Goal: Task Accomplishment & Management: Use online tool/utility

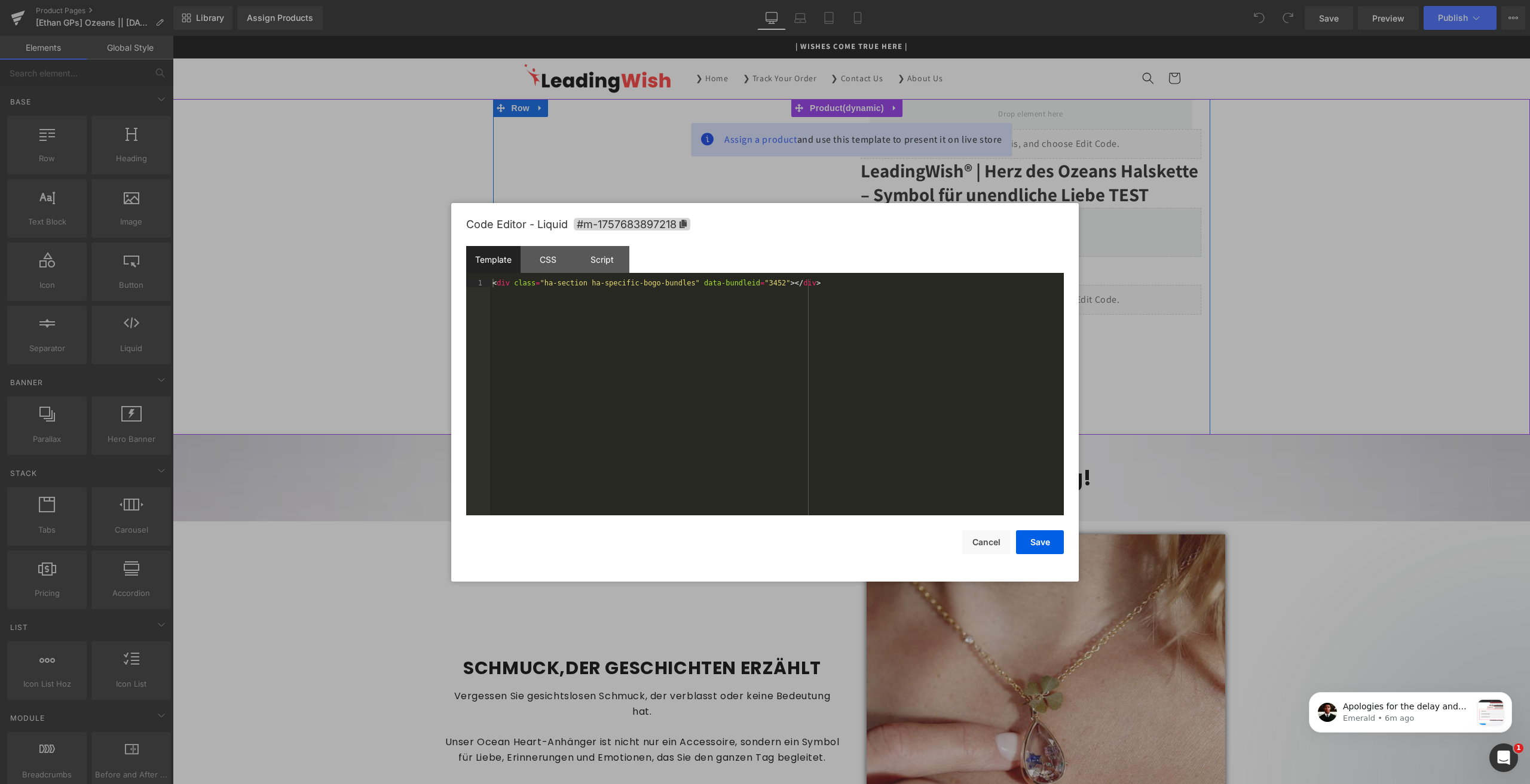
click at [1042, 296] on div "Liquid" at bounding box center [1031, 300] width 340 height 30
click at [984, 541] on button "Cancel" at bounding box center [986, 543] width 48 height 24
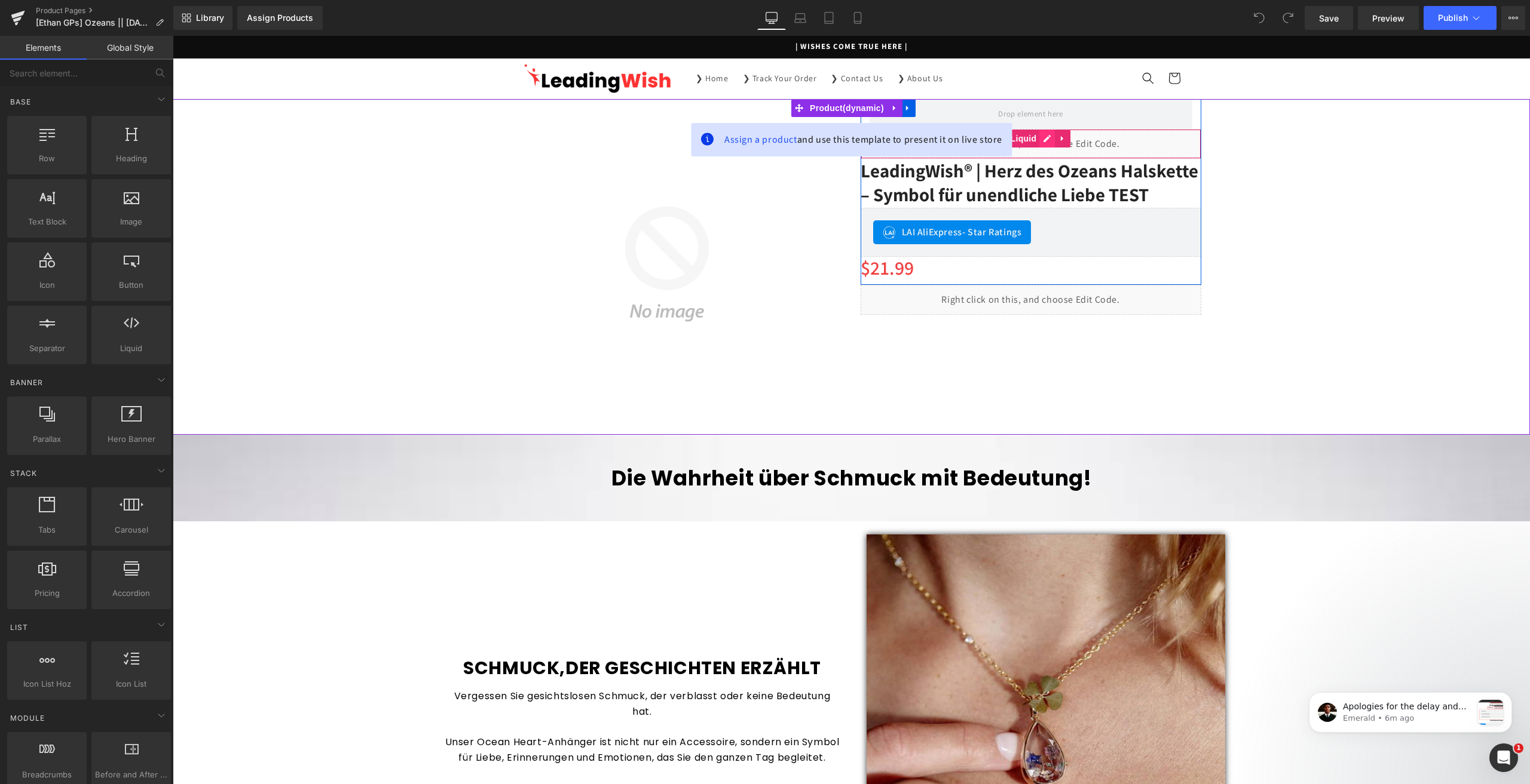
click at [1039, 143] on div "Liquid" at bounding box center [1031, 144] width 340 height 30
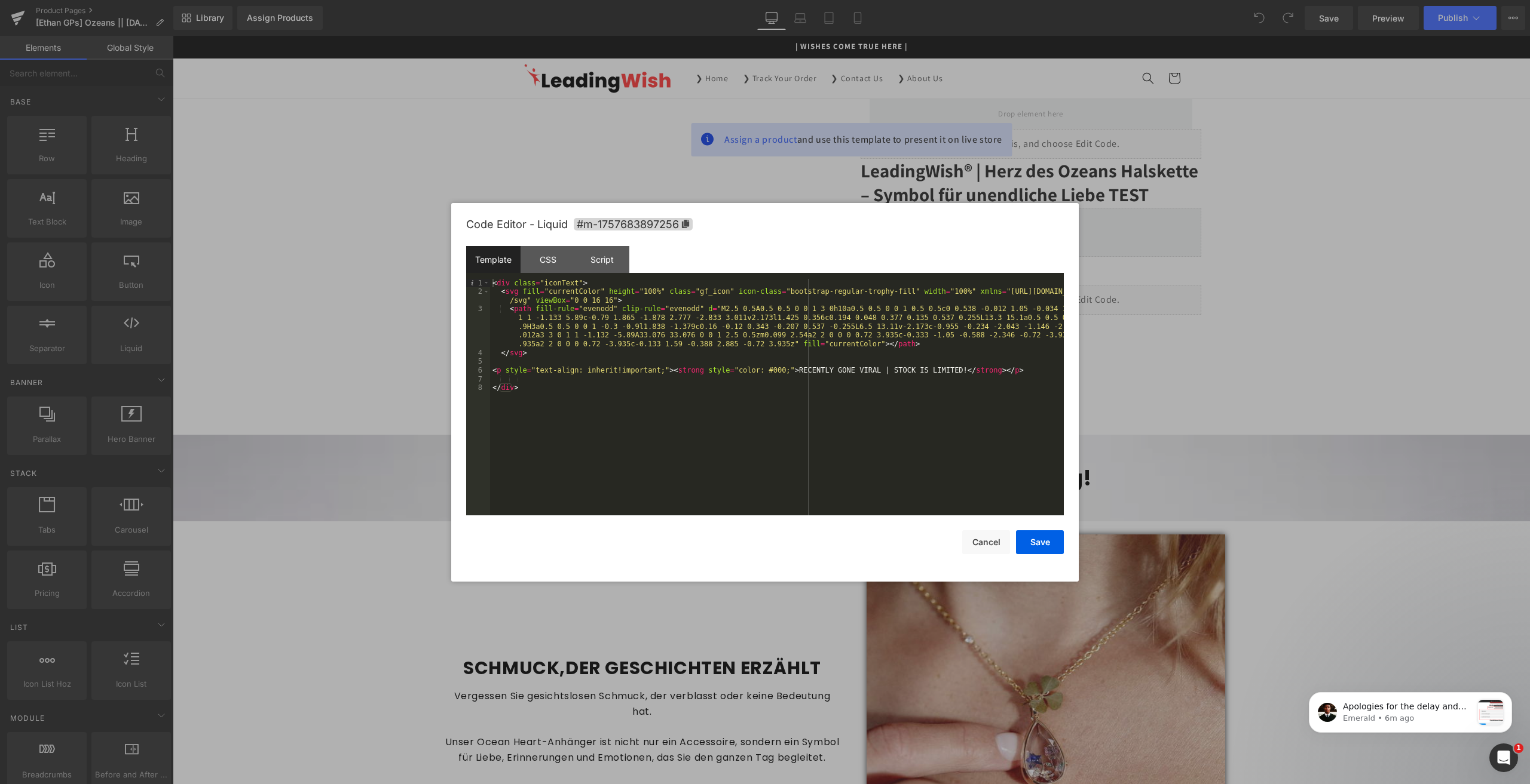
click at [1039, 143] on div at bounding box center [765, 392] width 1530 height 784
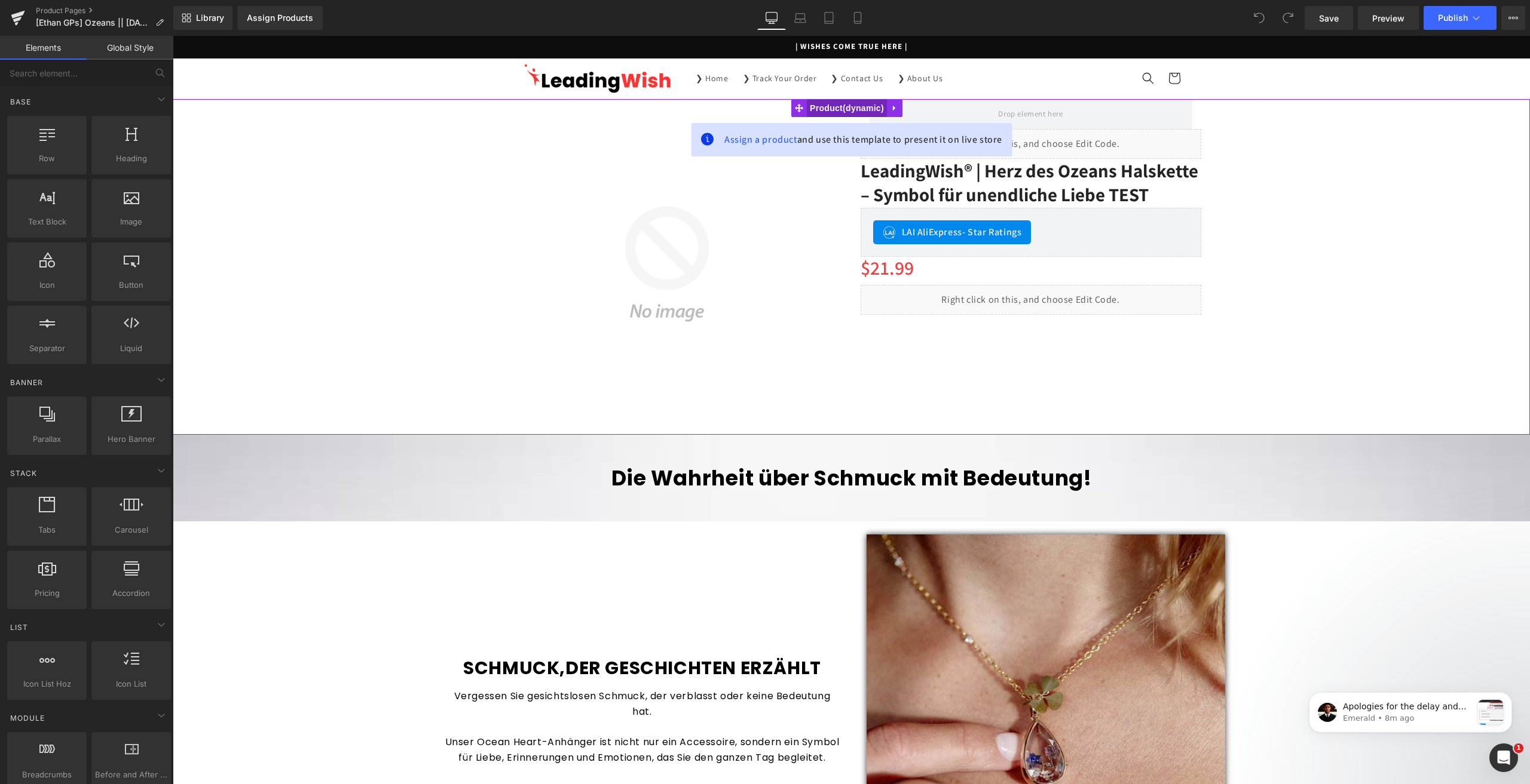
click at [842, 107] on span "Product" at bounding box center [847, 108] width 80 height 18
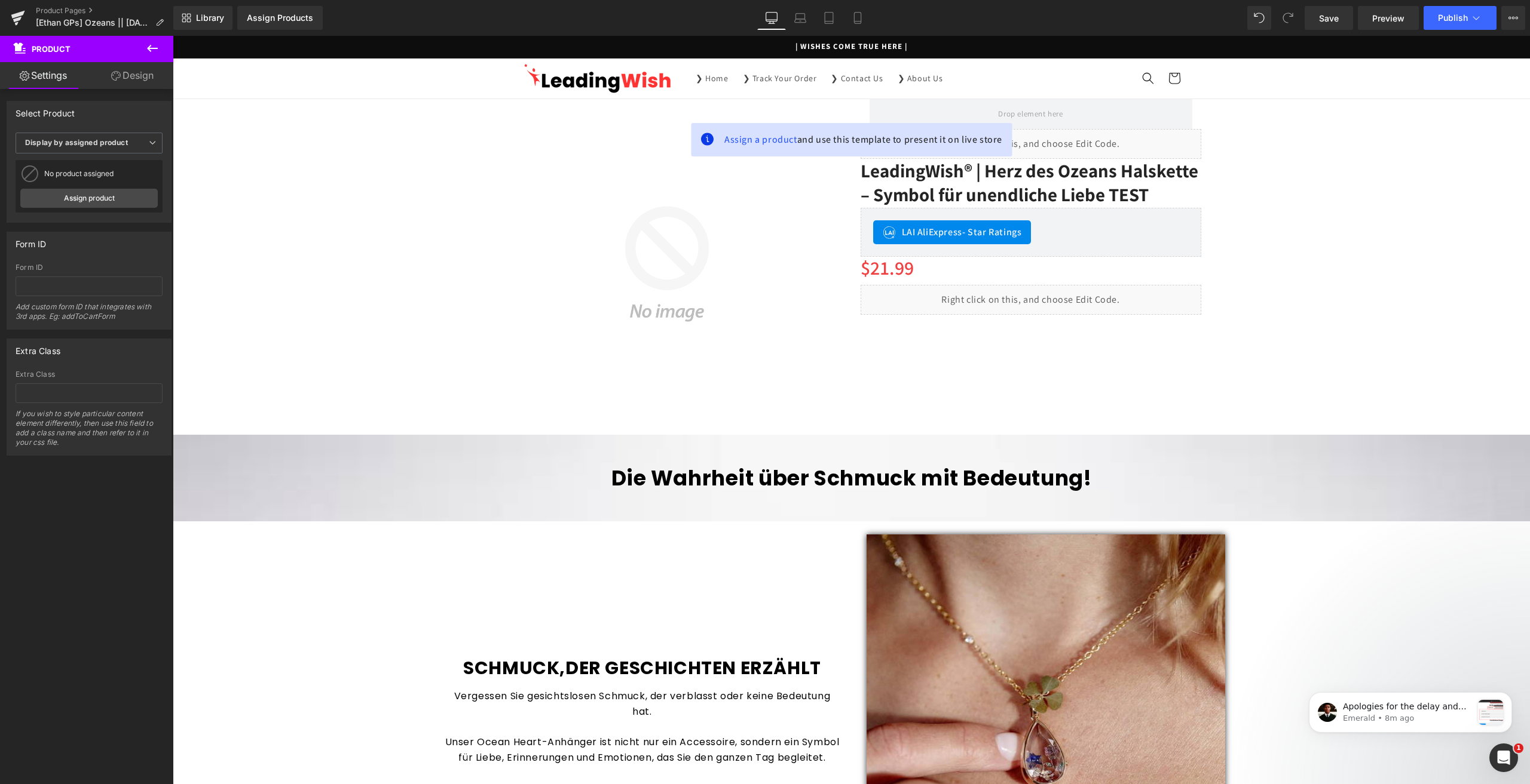
click at [155, 41] on button at bounding box center [152, 49] width 42 height 26
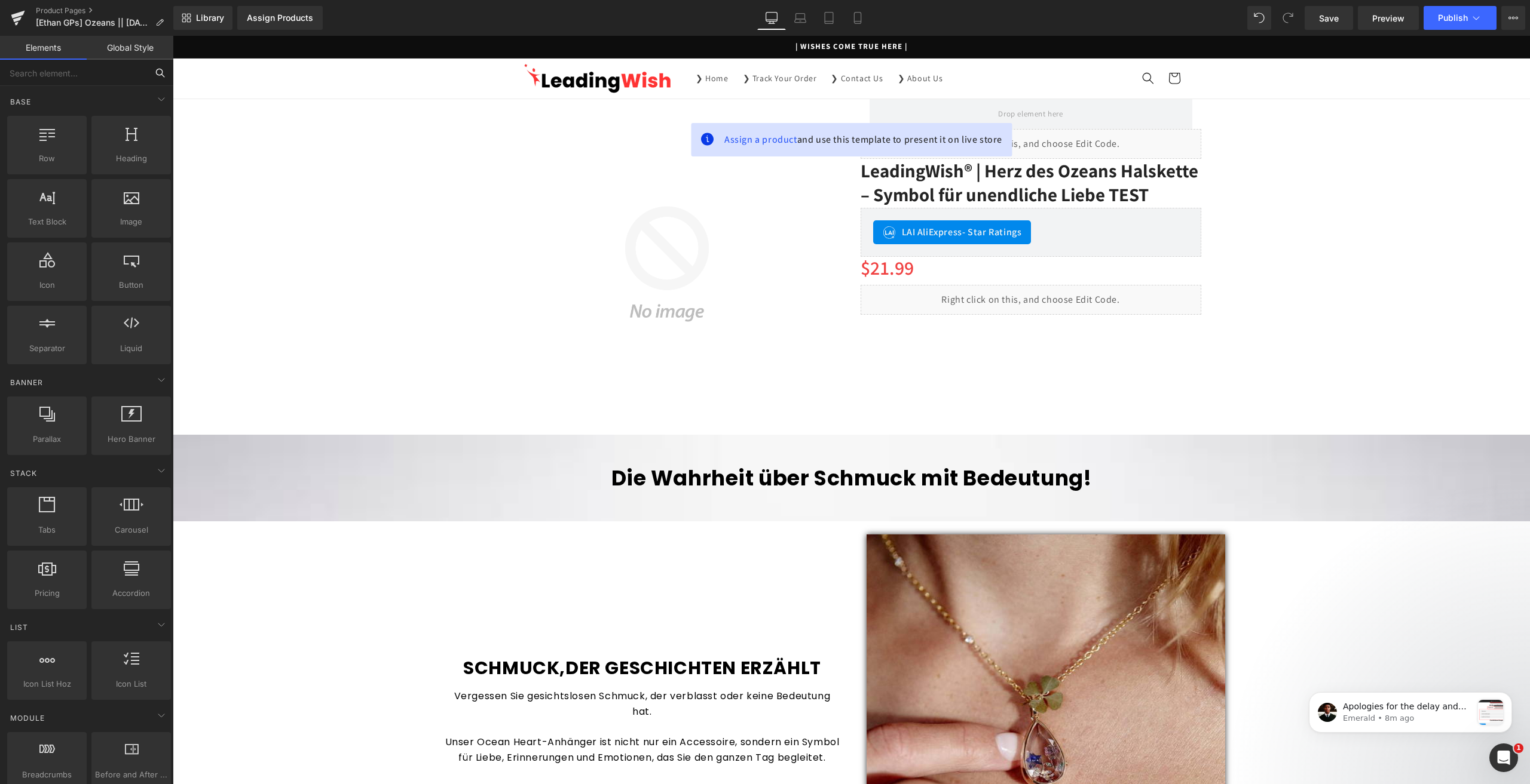
click at [104, 72] on input "text" at bounding box center [73, 73] width 147 height 26
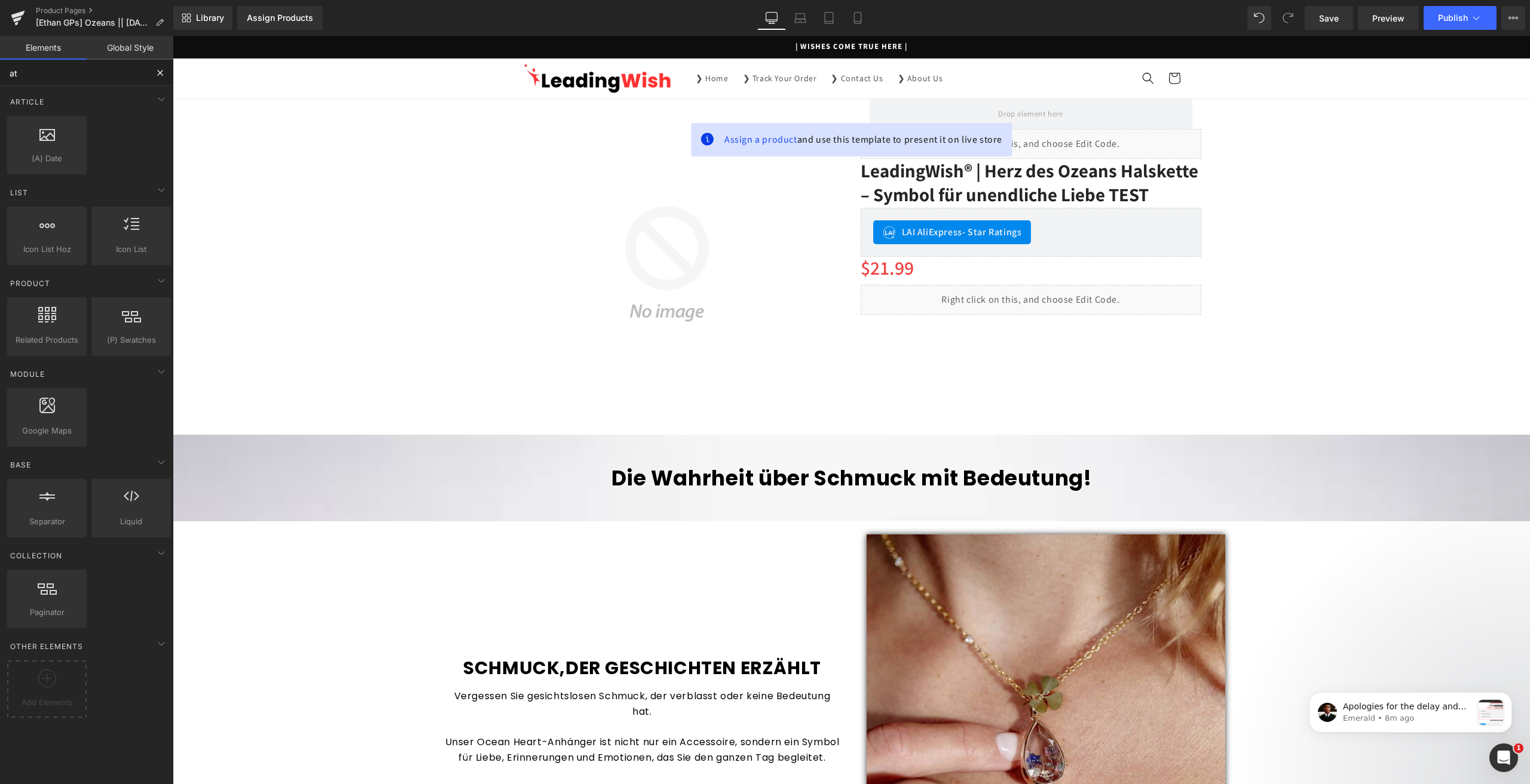
type input "a"
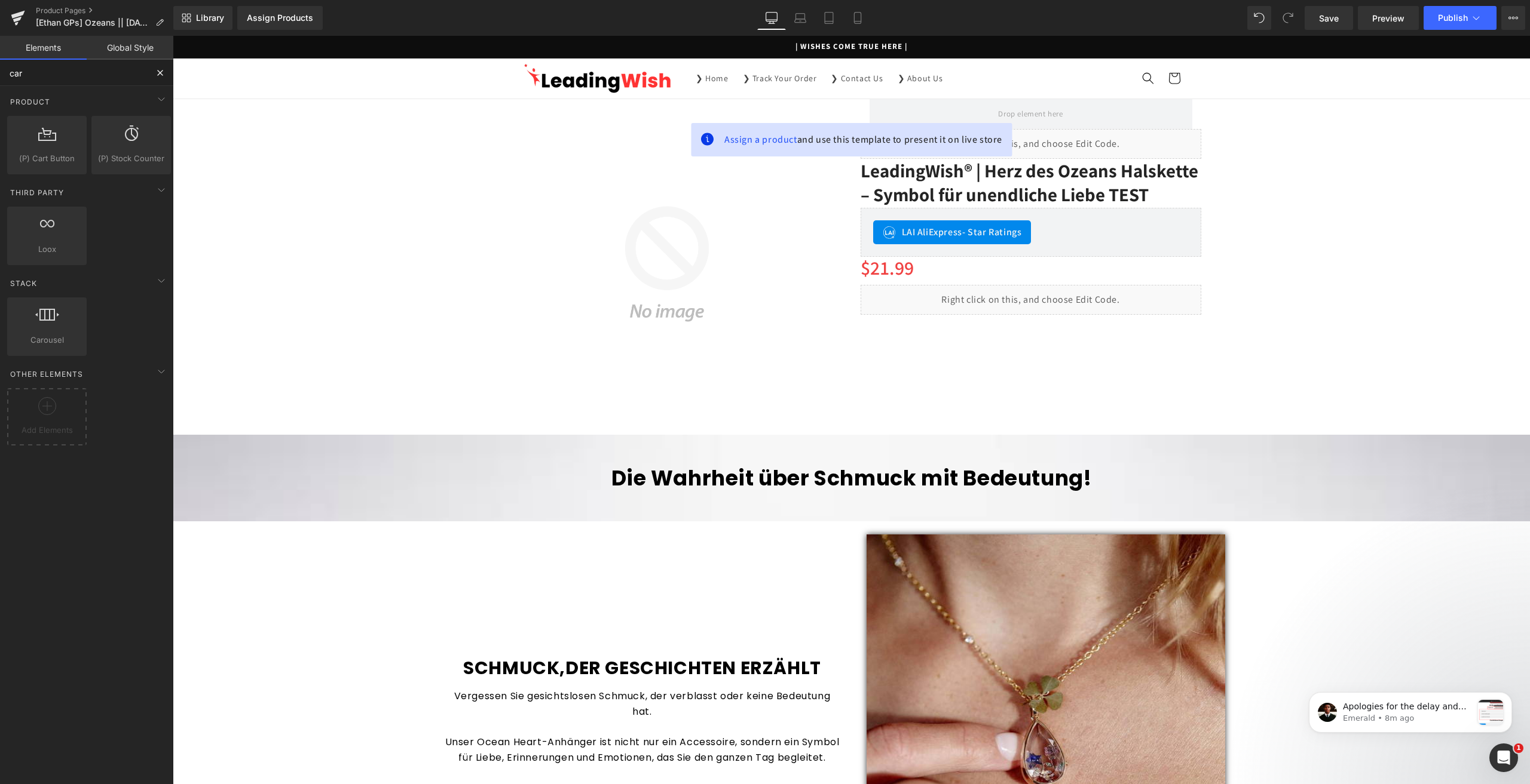
type input "cart"
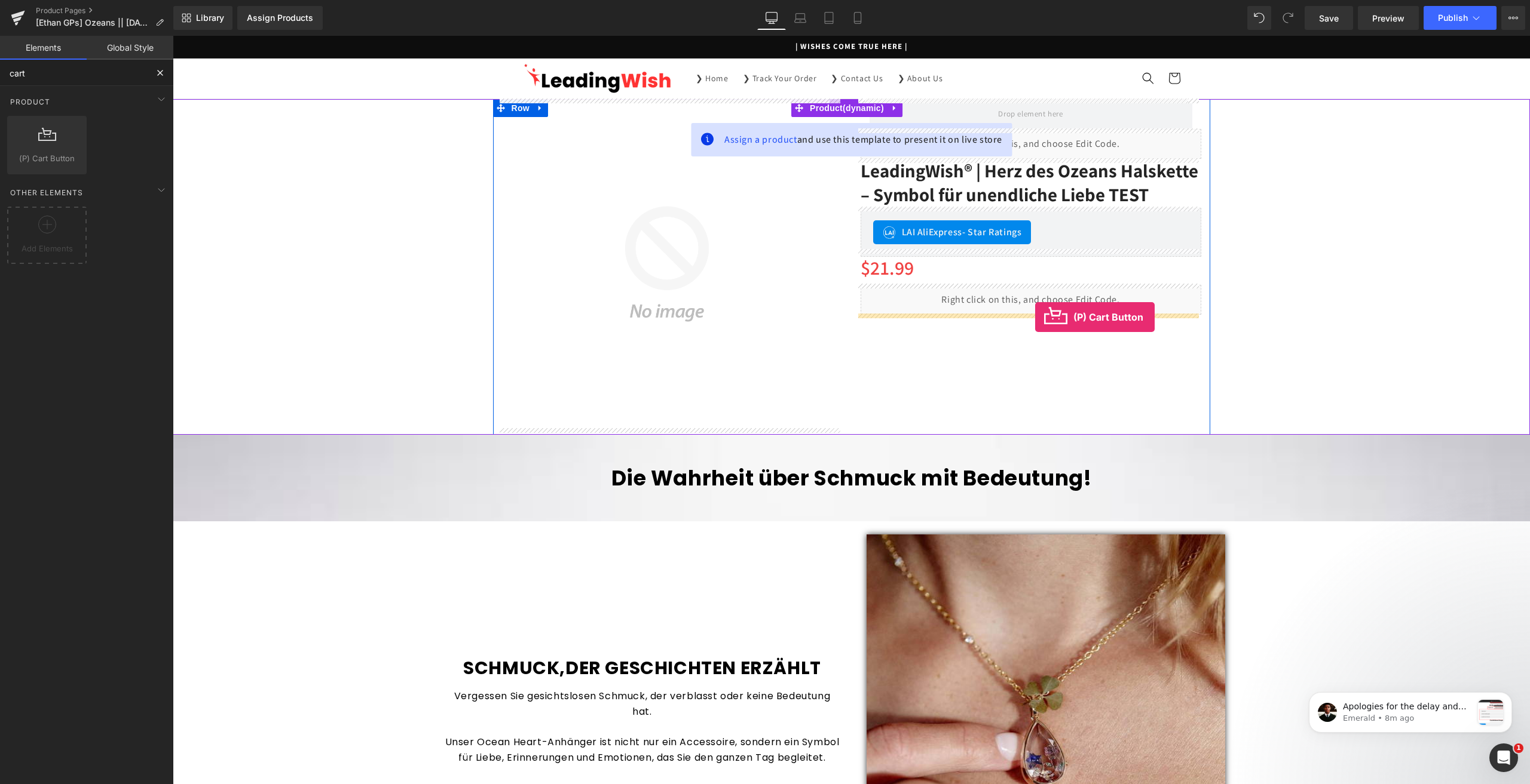
drag, startPoint x: 216, startPoint y: 187, endPoint x: 1035, endPoint y: 317, distance: 829.3
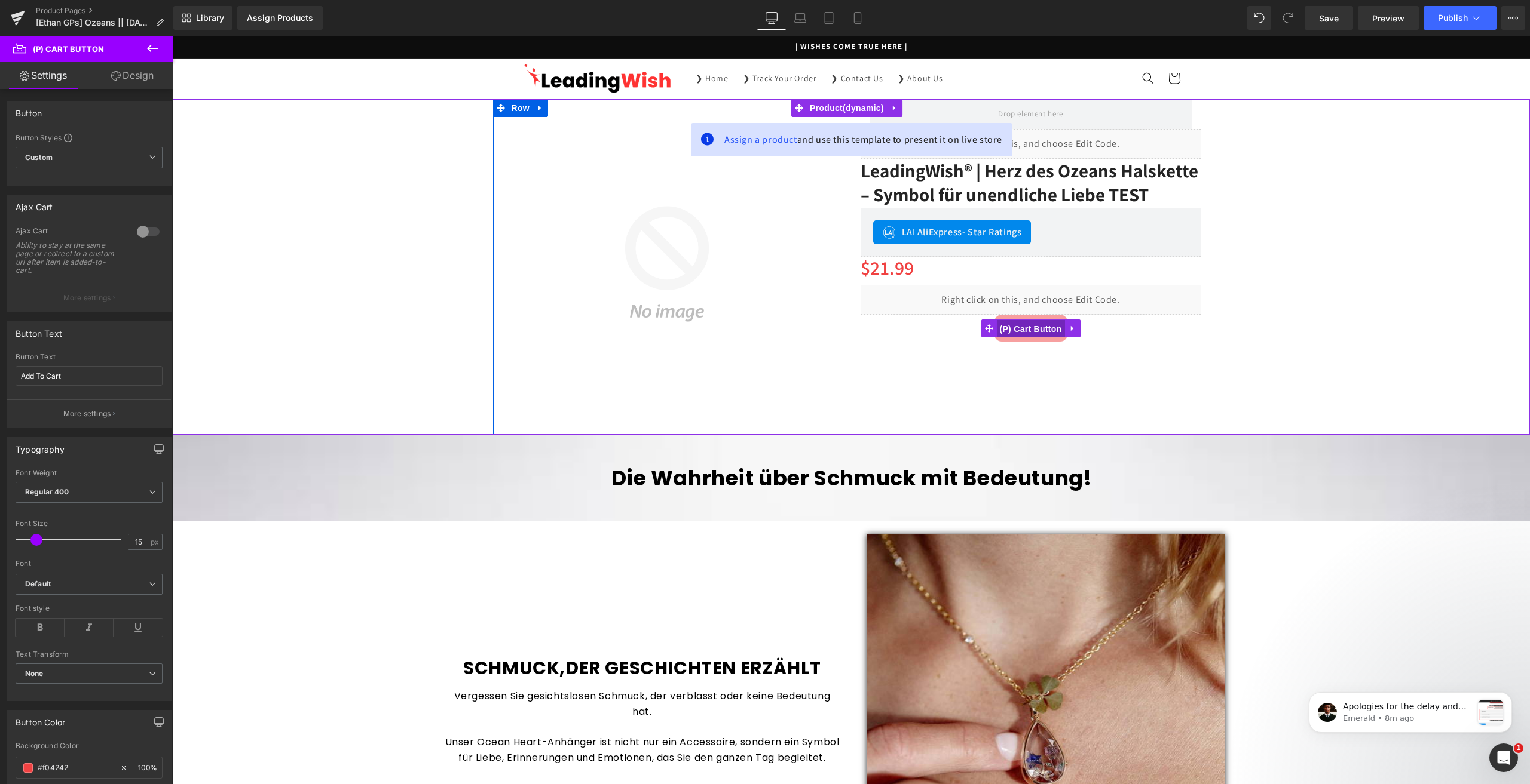
click at [1029, 323] on span "(P) Cart Button" at bounding box center [1030, 329] width 68 height 18
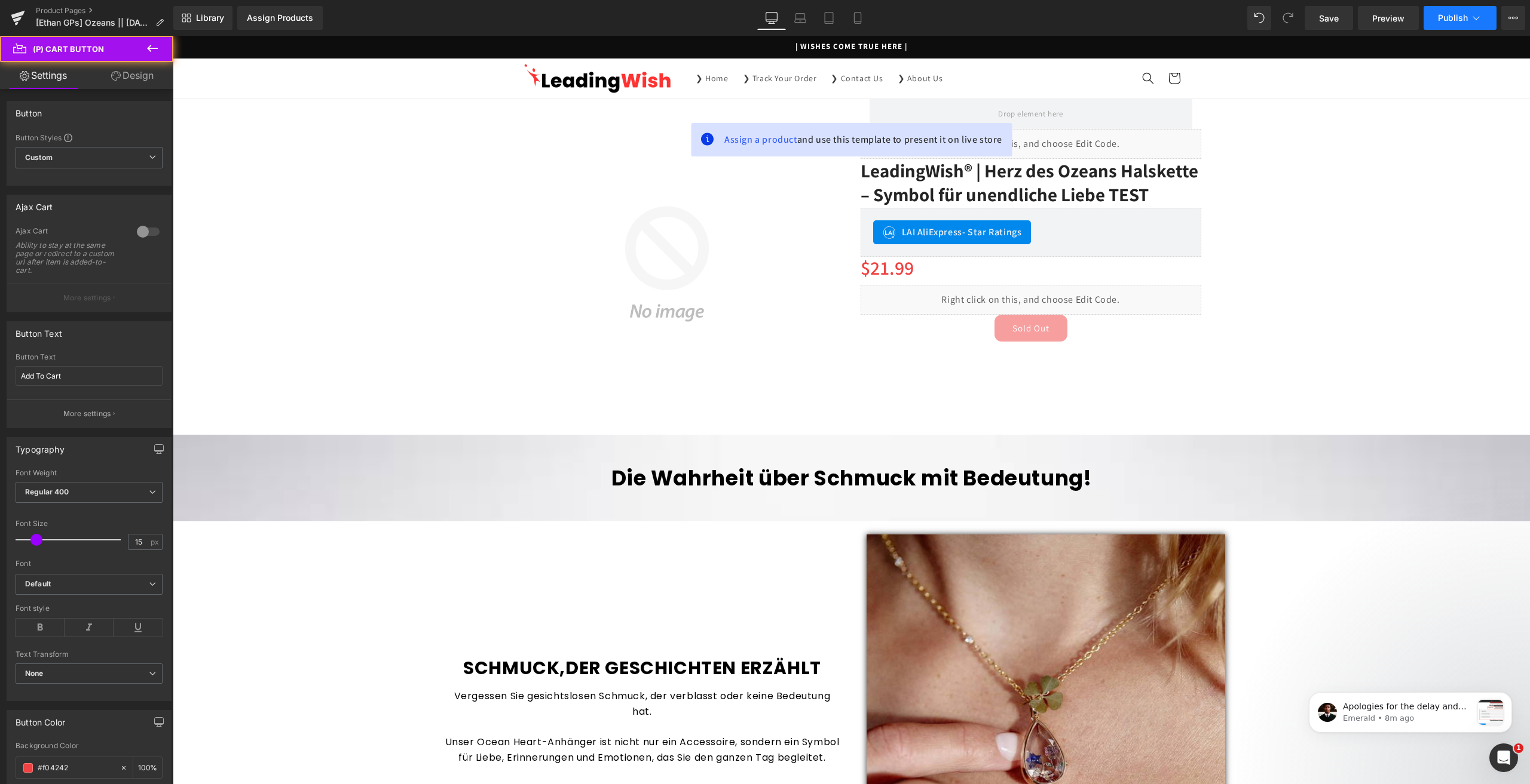
click at [1440, 19] on span "Publish" at bounding box center [1453, 18] width 30 height 10
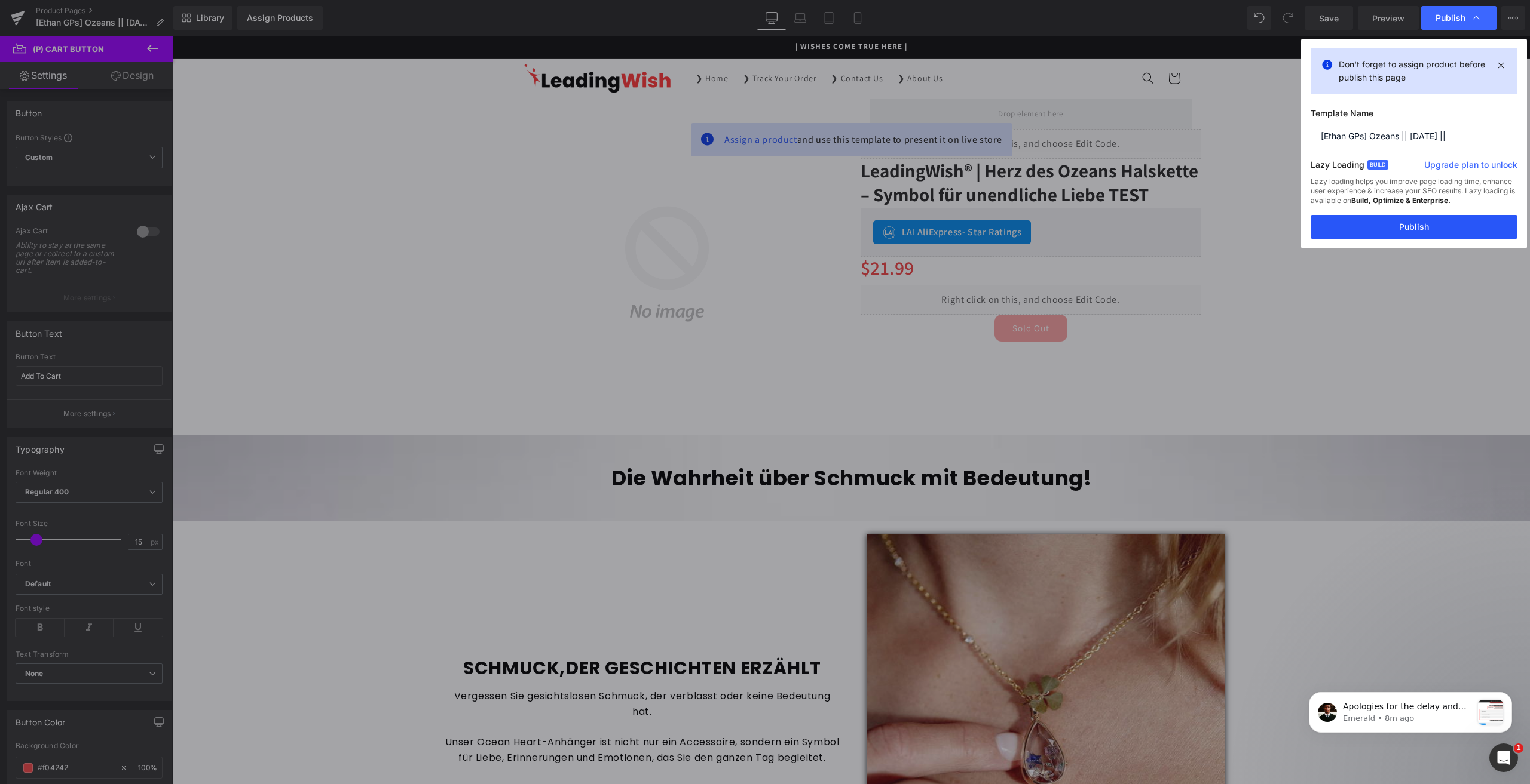
click at [1412, 216] on button "Publish" at bounding box center [1414, 227] width 207 height 24
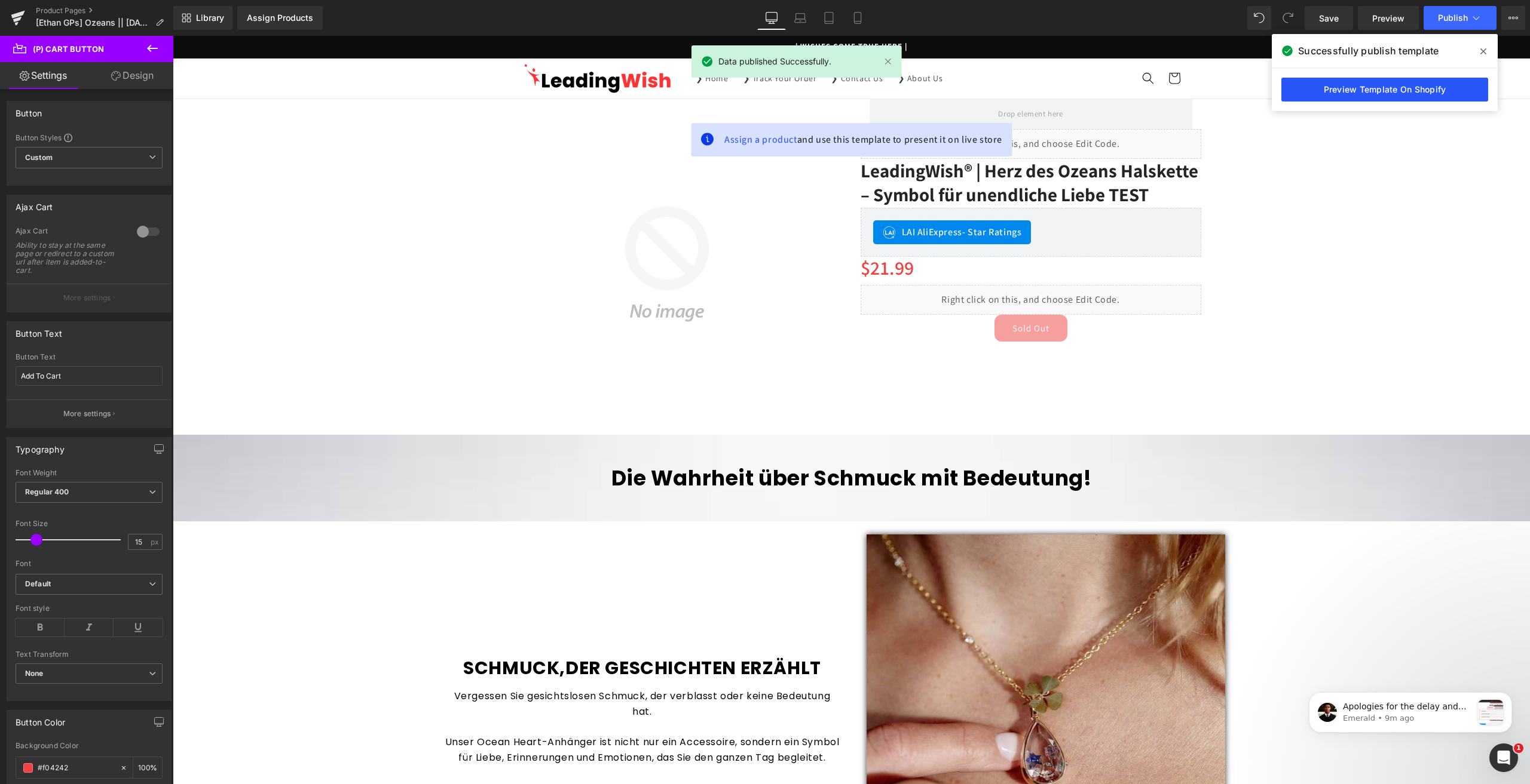
click at [1362, 91] on link "Preview Template On Shopify" at bounding box center [1384, 90] width 207 height 24
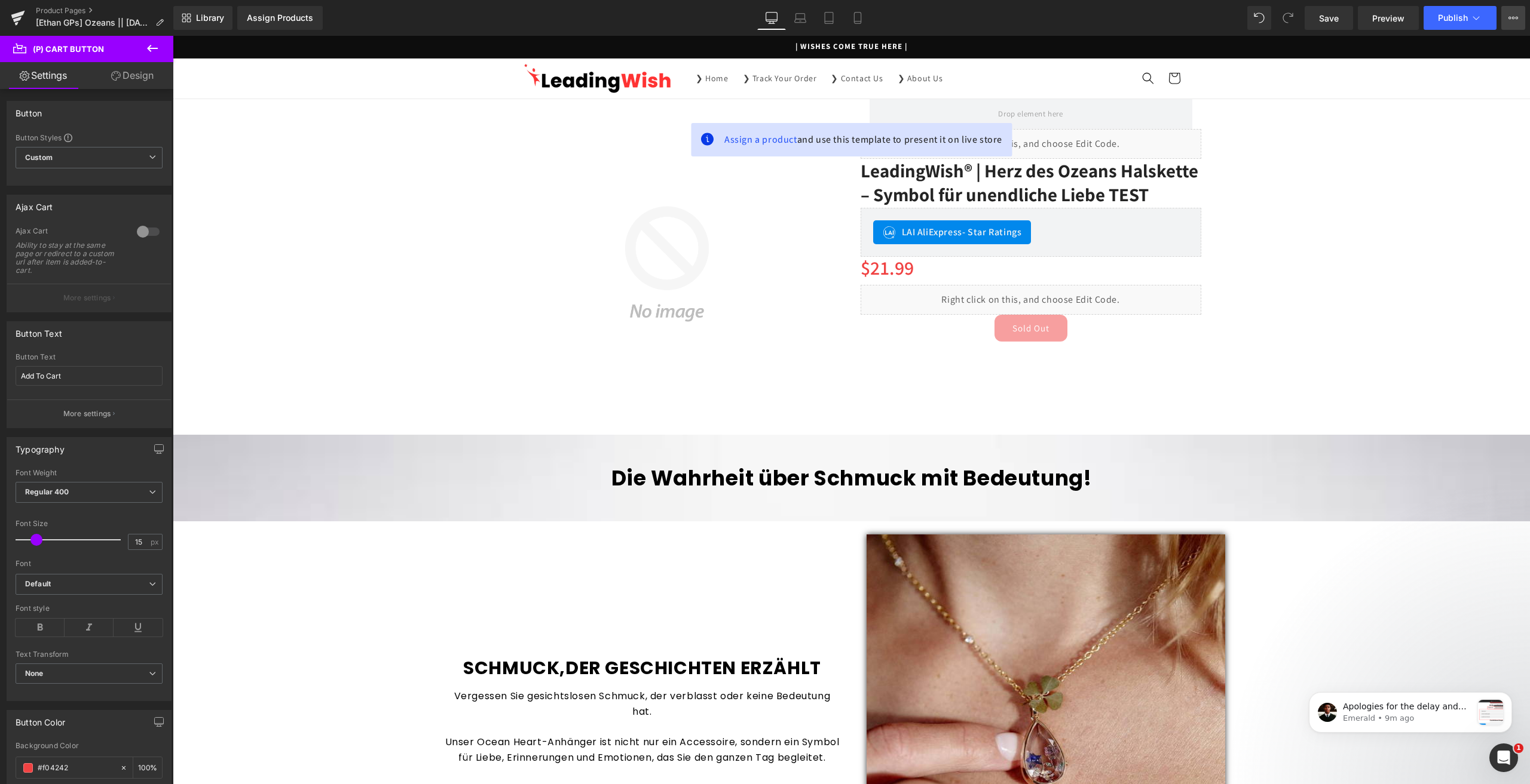
click at [1506, 17] on button "Upgrade Plan View Live Page View with current Template Save Template to Library…" at bounding box center [1513, 18] width 24 height 24
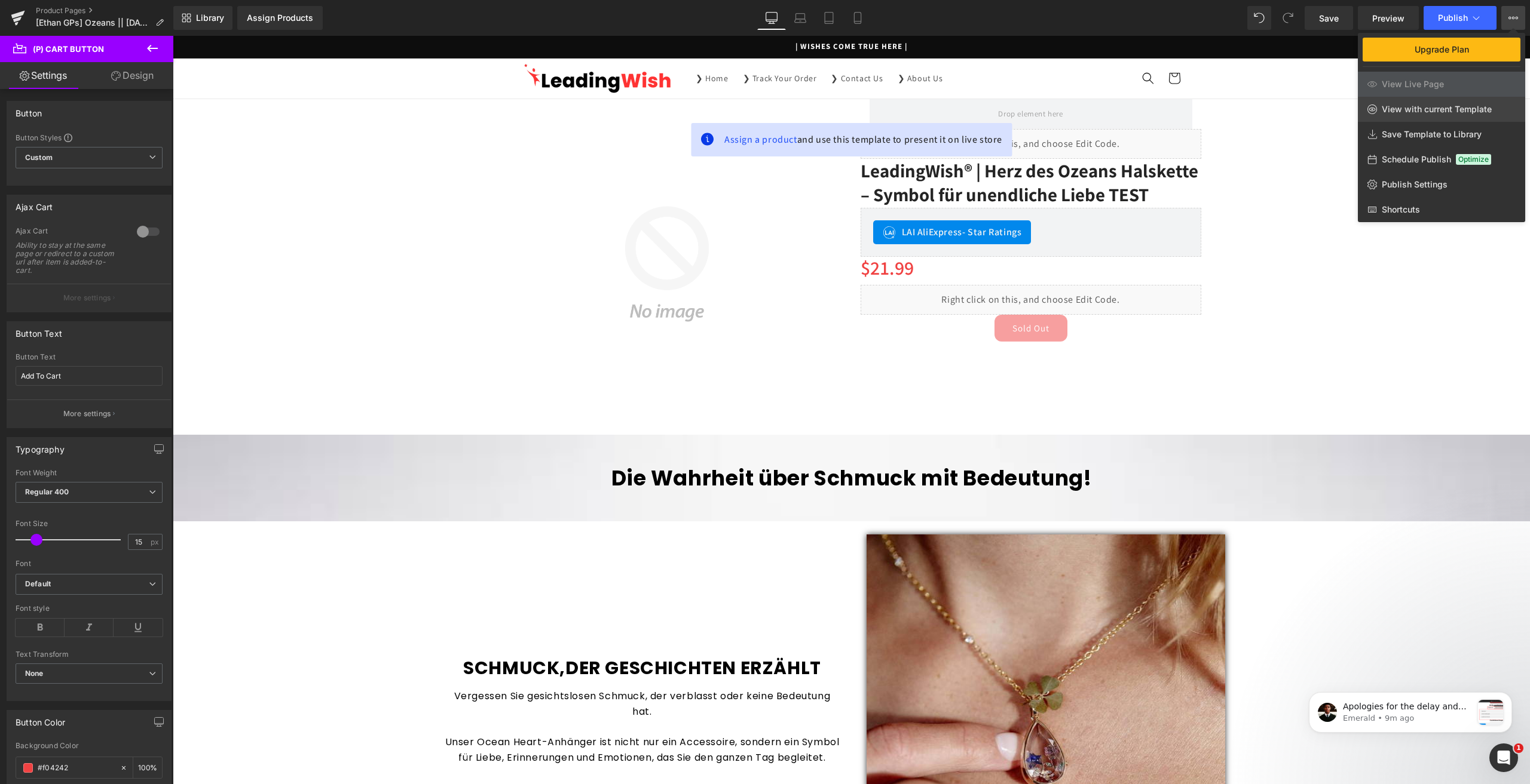
click at [1433, 108] on span "View with current Template" at bounding box center [1437, 110] width 110 height 11
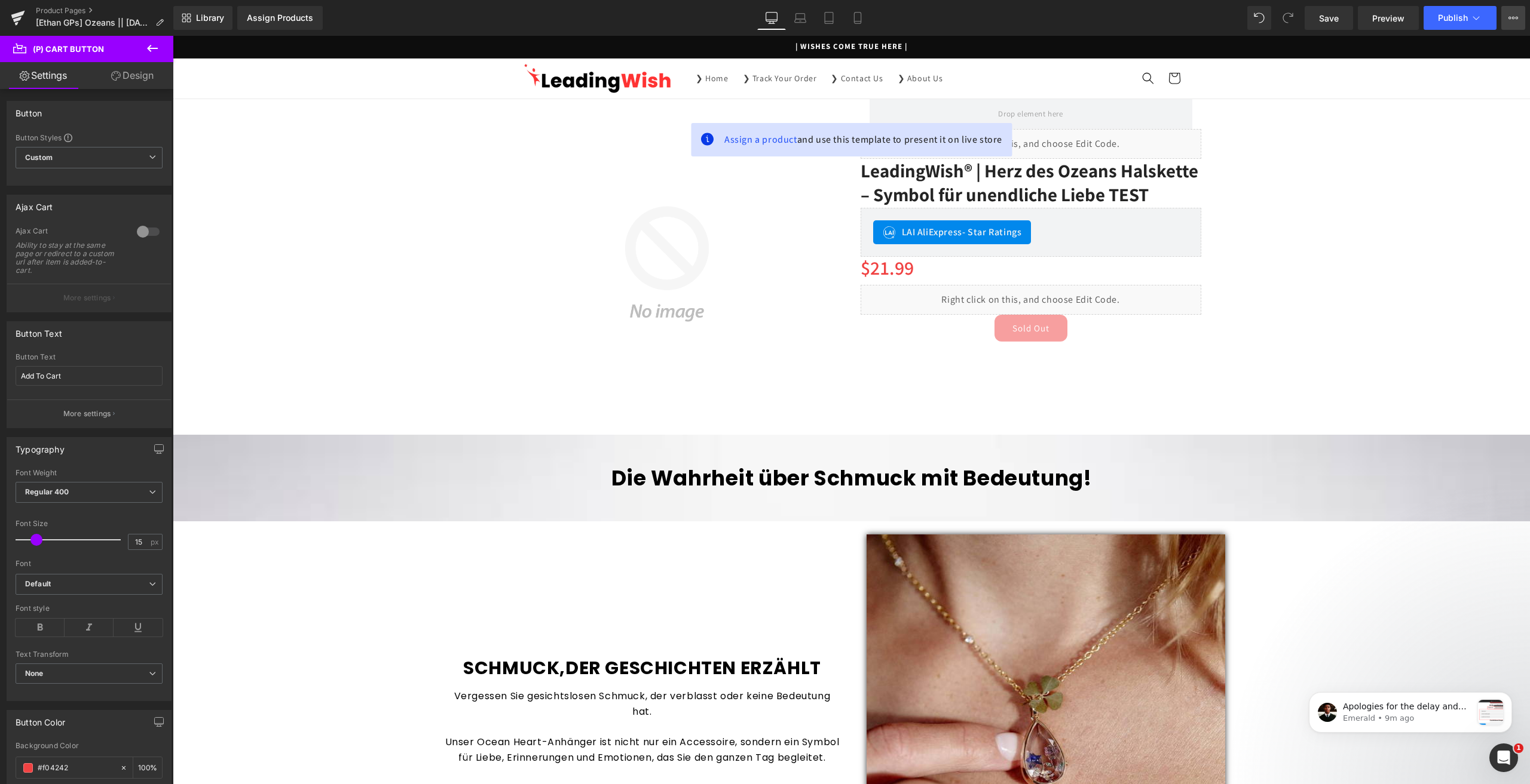
click at [1511, 21] on icon at bounding box center [1513, 18] width 10 height 10
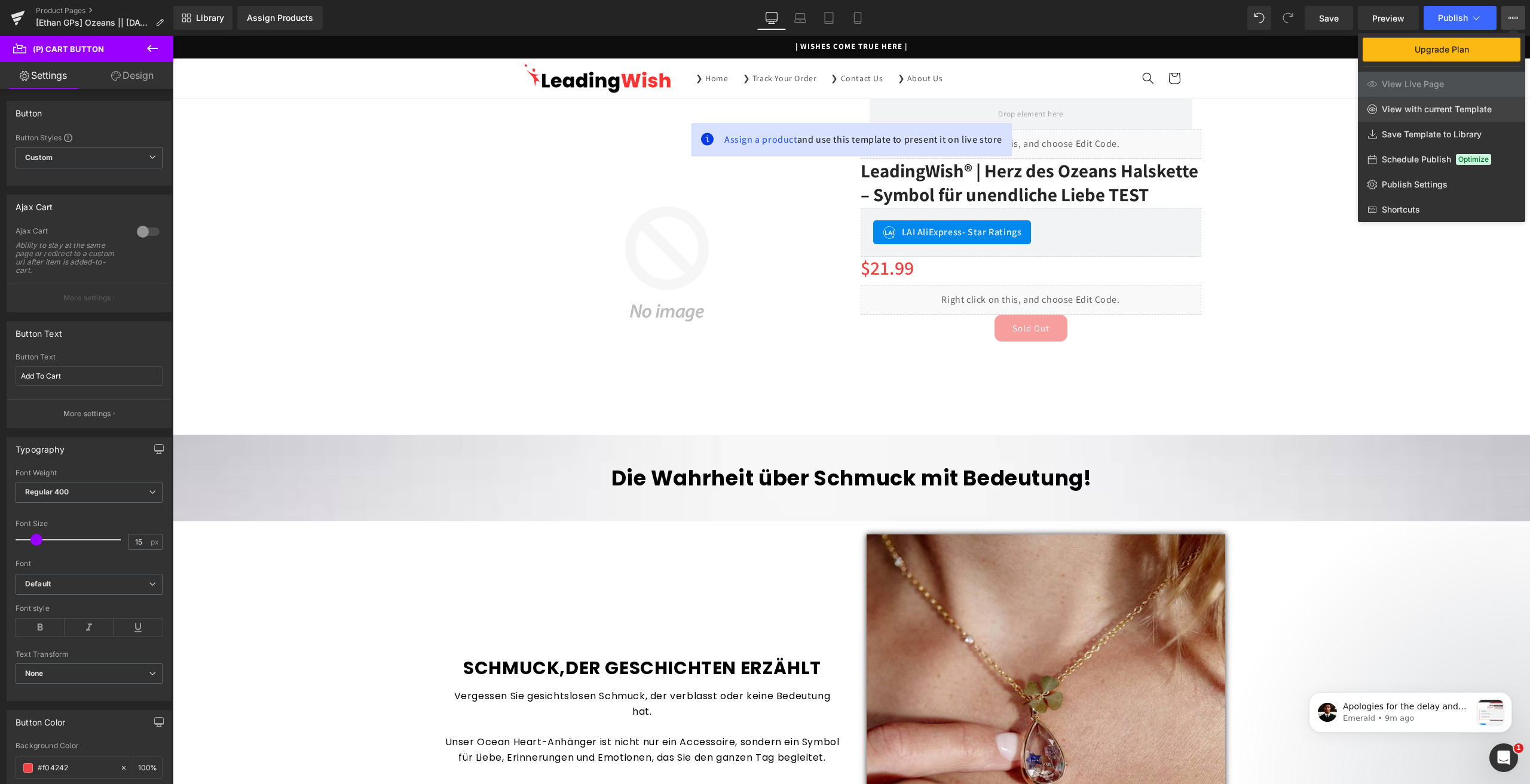
click at [1411, 110] on span "View with current Template" at bounding box center [1437, 110] width 110 height 11
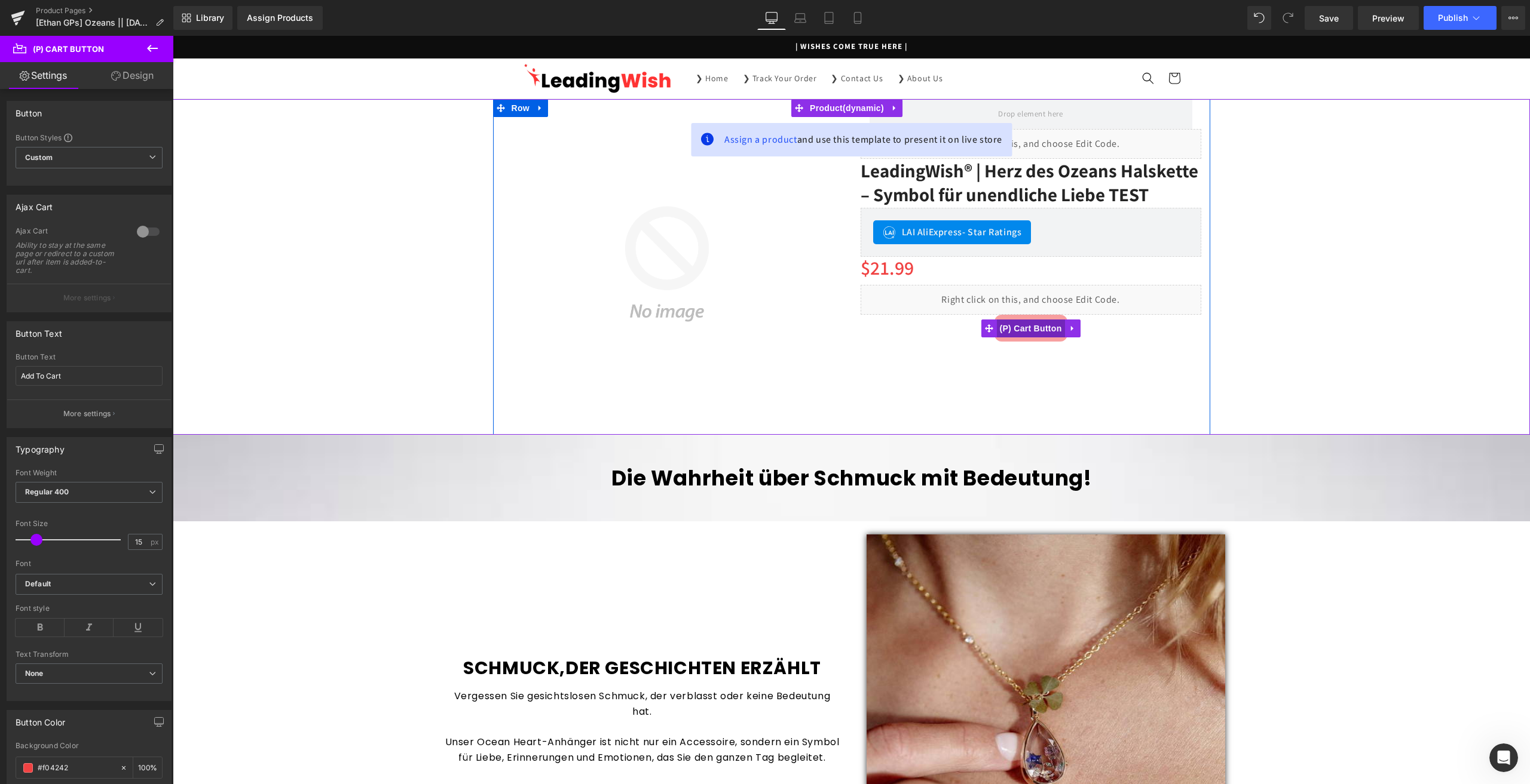
click at [1006, 326] on span "(P) Cart Button" at bounding box center [1030, 329] width 68 height 18
